Goal: Communication & Community: Answer question/provide support

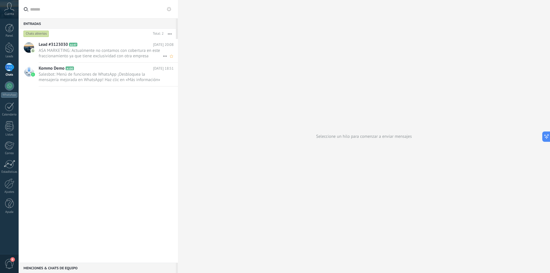
click at [90, 50] on span "ASA MARKETING: Actualmente no contamos con cobertura en este fraccionamiento ya…" at bounding box center [101, 53] width 124 height 11
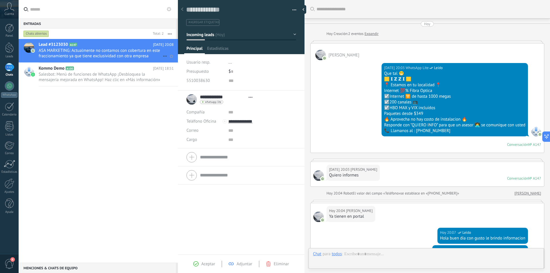
scroll to position [172, 0]
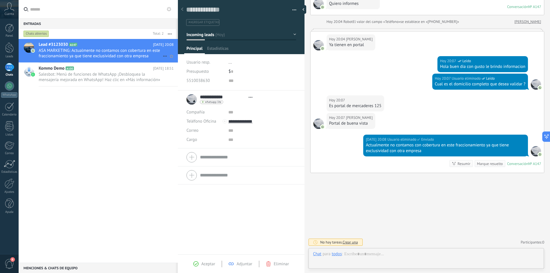
type textarea "**********"
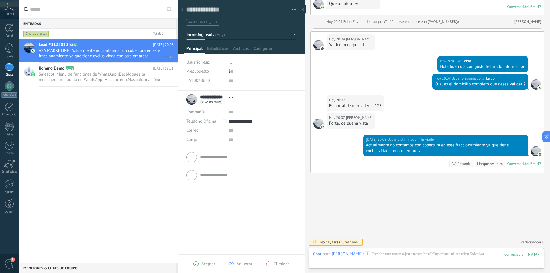
scroll to position [9, 0]
